Goal: Navigation & Orientation: Understand site structure

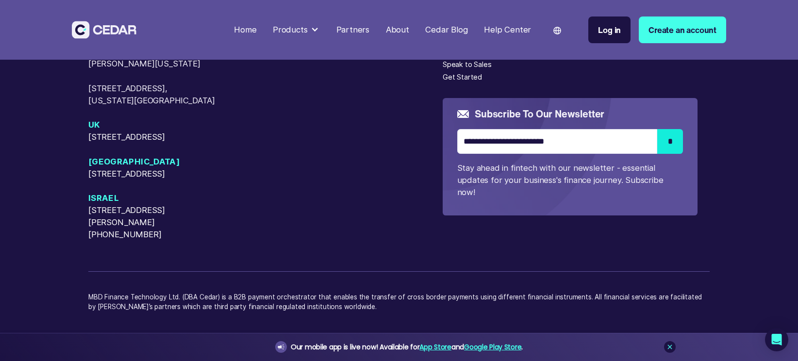
scroll to position [5146, 0]
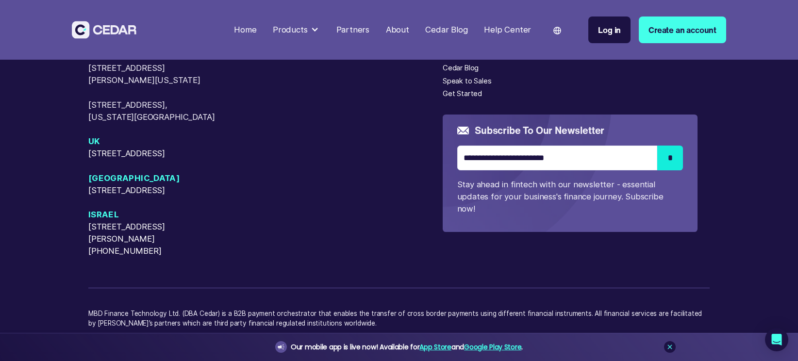
click at [451, 61] on div "About" at bounding box center [453, 55] width 20 height 11
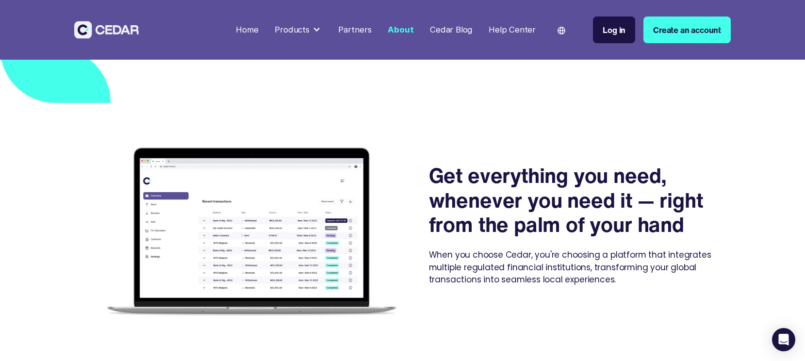
scroll to position [1586, 0]
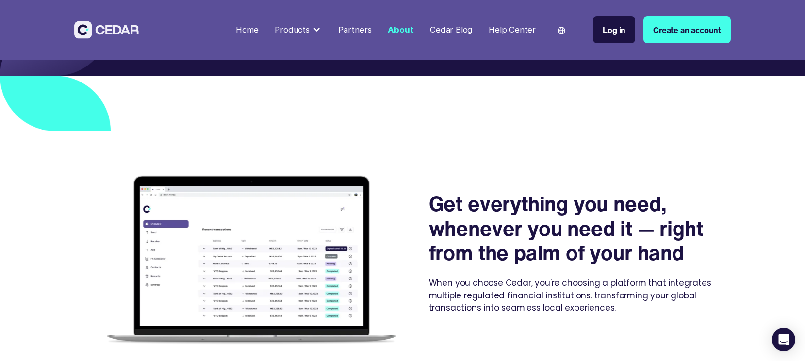
click at [398, 27] on div "About" at bounding box center [401, 30] width 26 height 12
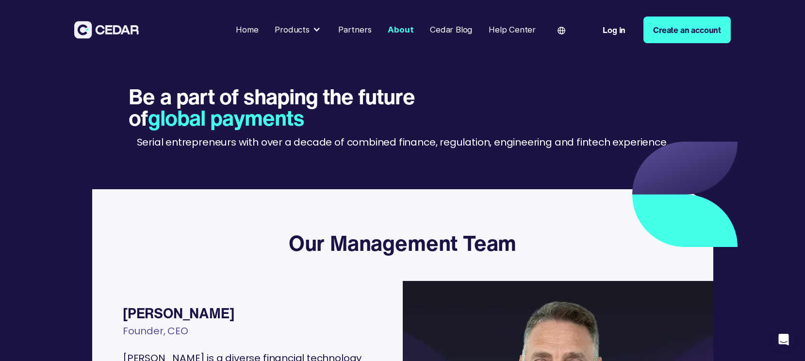
click at [245, 28] on div "Home" at bounding box center [247, 30] width 22 height 12
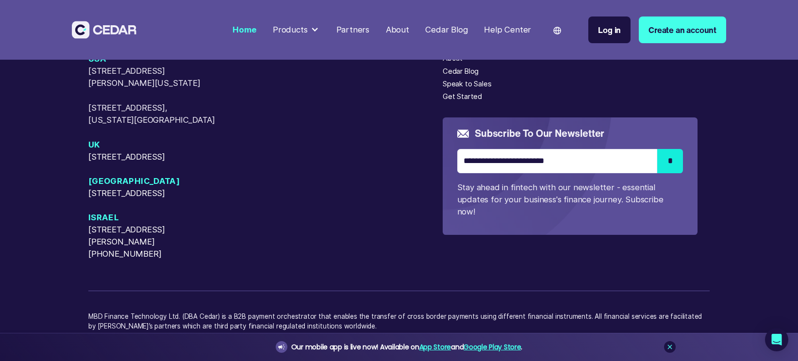
scroll to position [4291, 0]
